Goal: Information Seeking & Learning: Learn about a topic

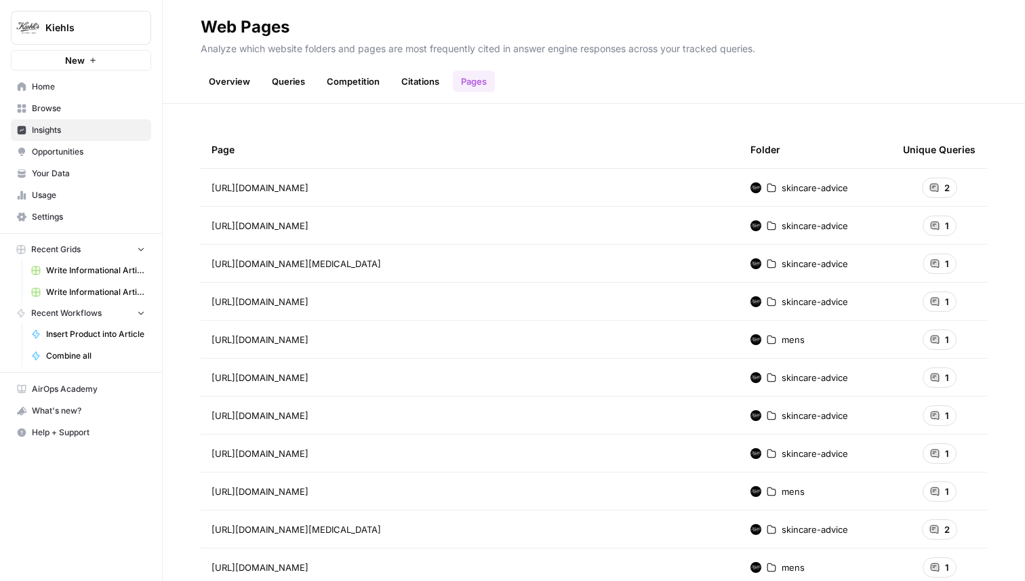
click at [236, 80] on link "Overview" at bounding box center [230, 82] width 58 height 22
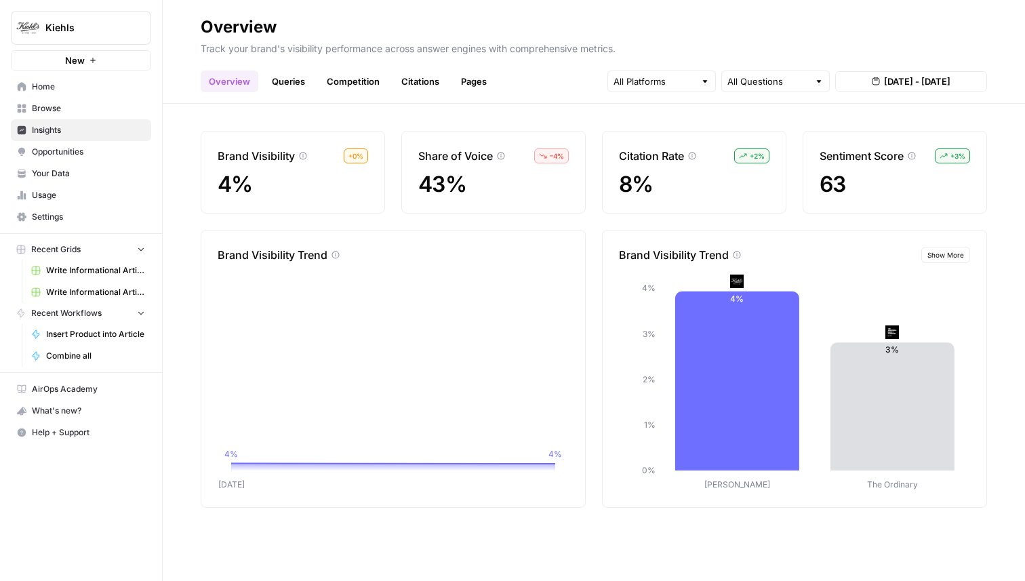
click at [953, 254] on span "Show More" at bounding box center [946, 255] width 37 height 11
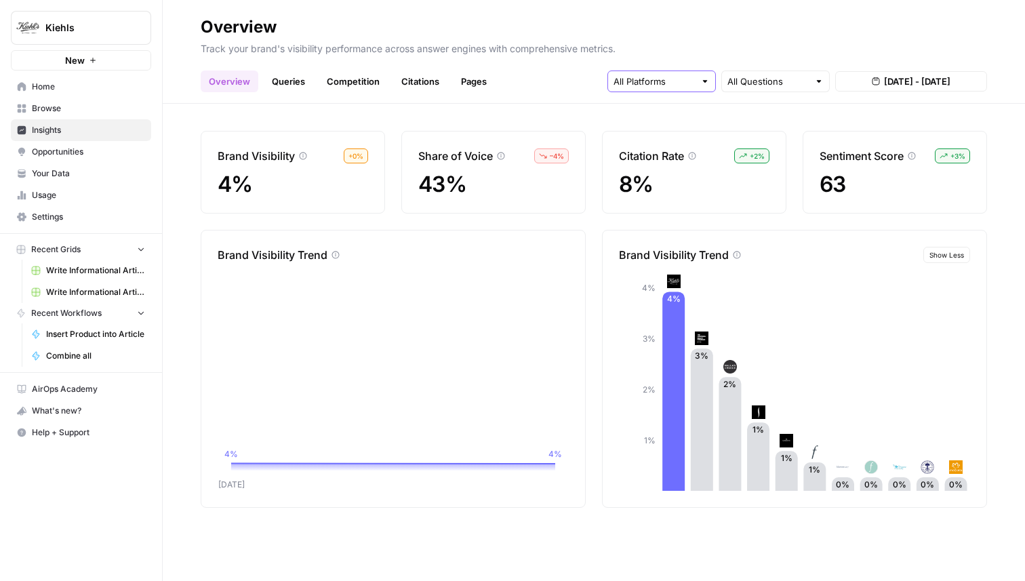
click at [678, 83] on input "text" at bounding box center [654, 82] width 81 height 14
click at [755, 81] on input "text" at bounding box center [768, 82] width 81 height 14
type input "All Questions"
click at [781, 45] on p "Track your brand's visibility performance across answer engines with comprehens…" at bounding box center [594, 47] width 787 height 18
click at [290, 79] on link "Queries" at bounding box center [289, 82] width 50 height 22
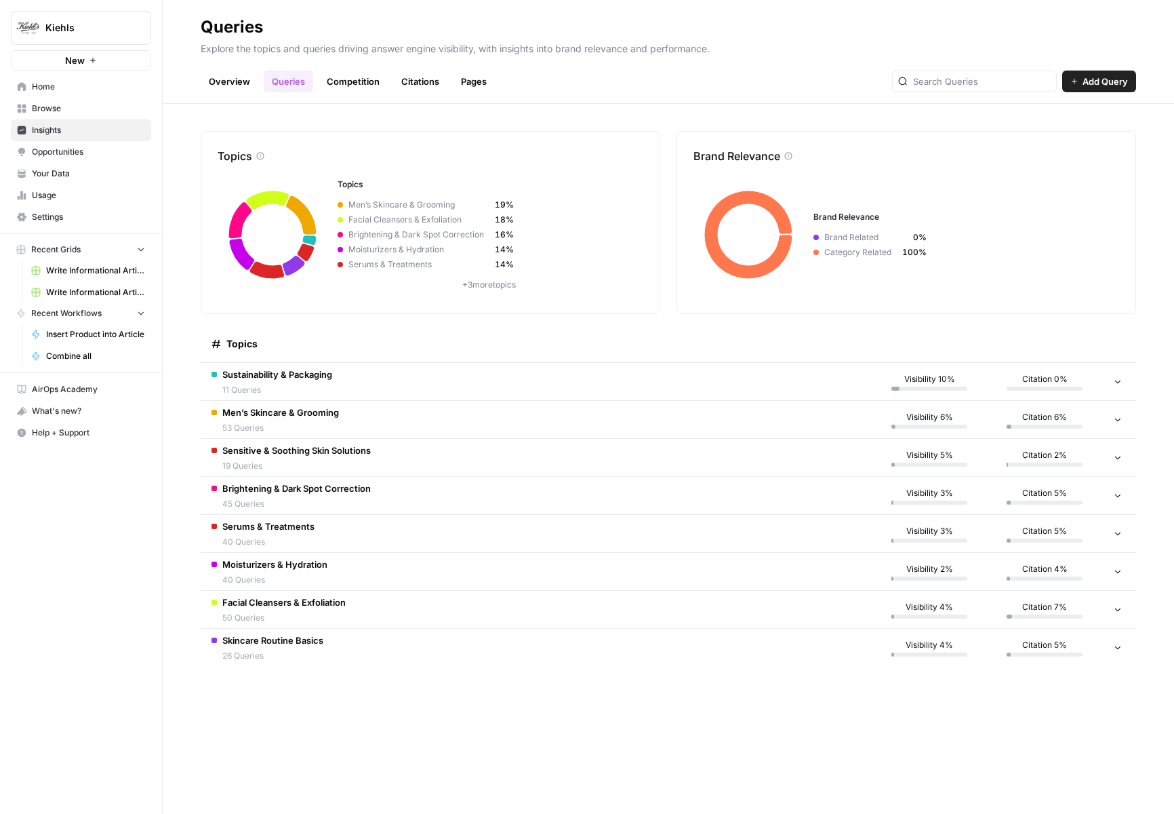
click at [614, 104] on div "Topics Topics Men’s Skincare & Grooming 19% Facial Cleansers & Exfoliation 18% …" at bounding box center [669, 459] width 1012 height 710
